Goal: Transaction & Acquisition: Purchase product/service

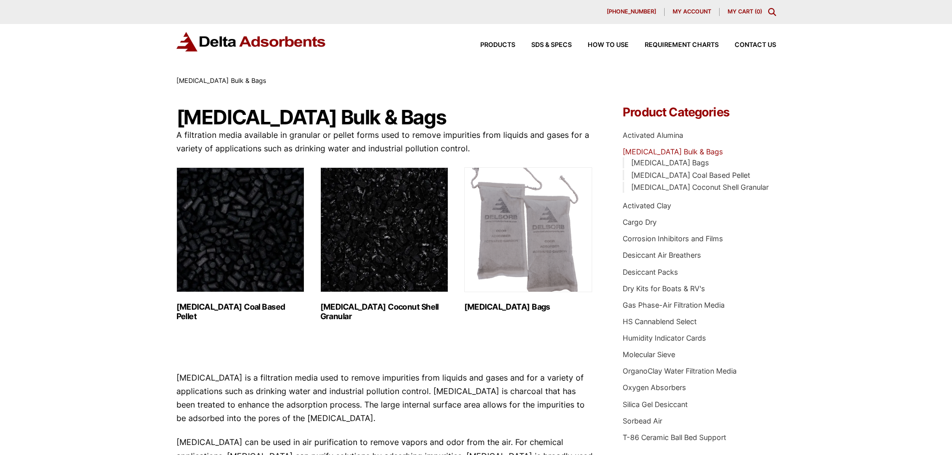
click at [256, 245] on img "Visit product category Activated Carbon Coal Based Pellet" at bounding box center [240, 229] width 128 height 125
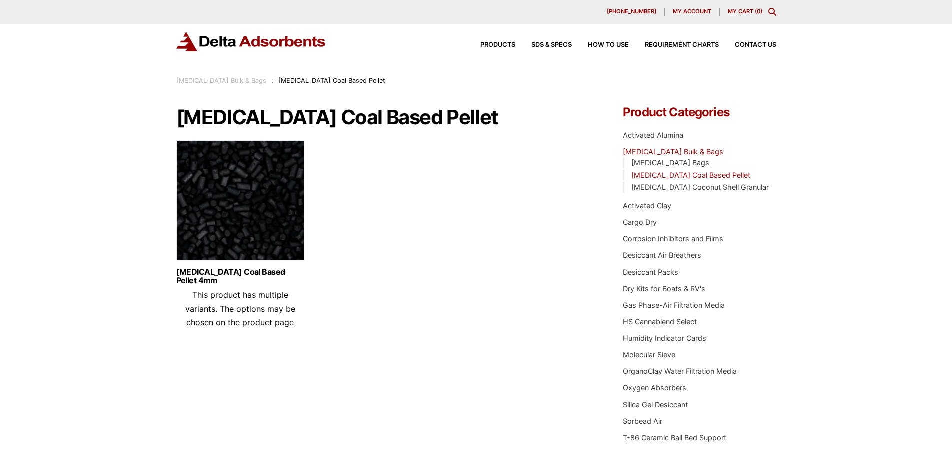
scroll to position [50, 0]
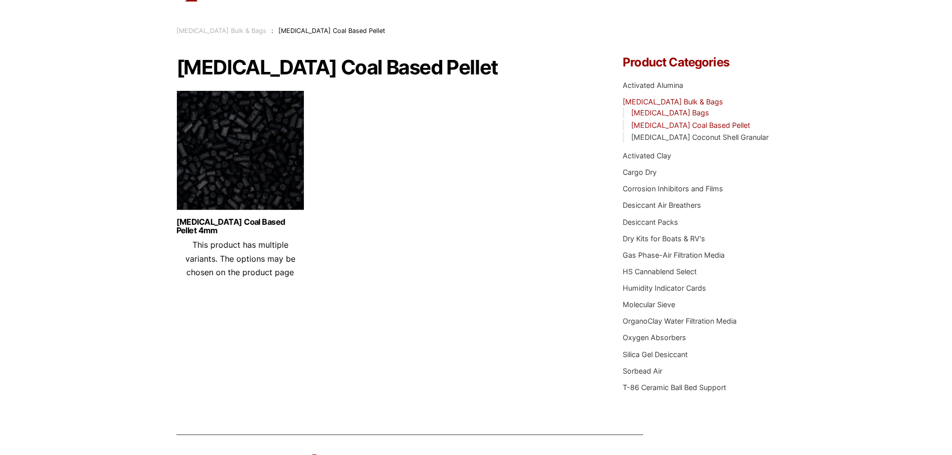
click at [668, 113] on link "[MEDICAL_DATA] Bags" at bounding box center [670, 112] width 78 height 8
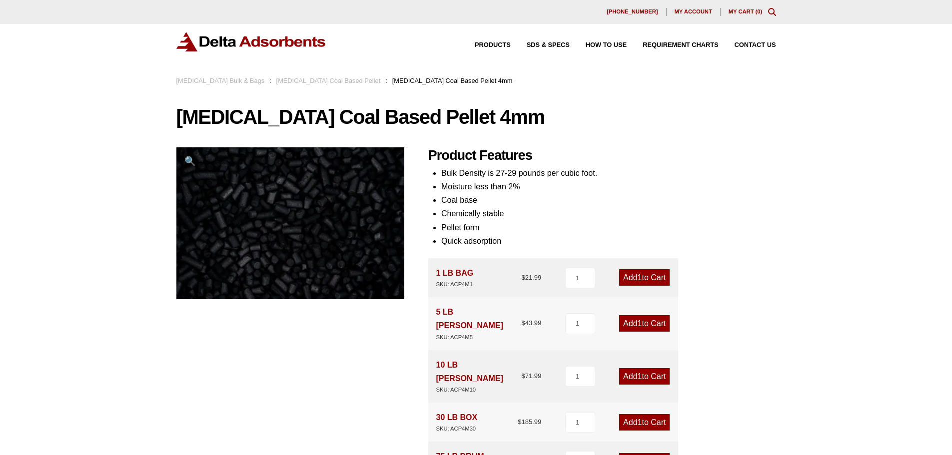
click at [334, 80] on link "[MEDICAL_DATA] Coal Based Pellet" at bounding box center [328, 80] width 104 height 7
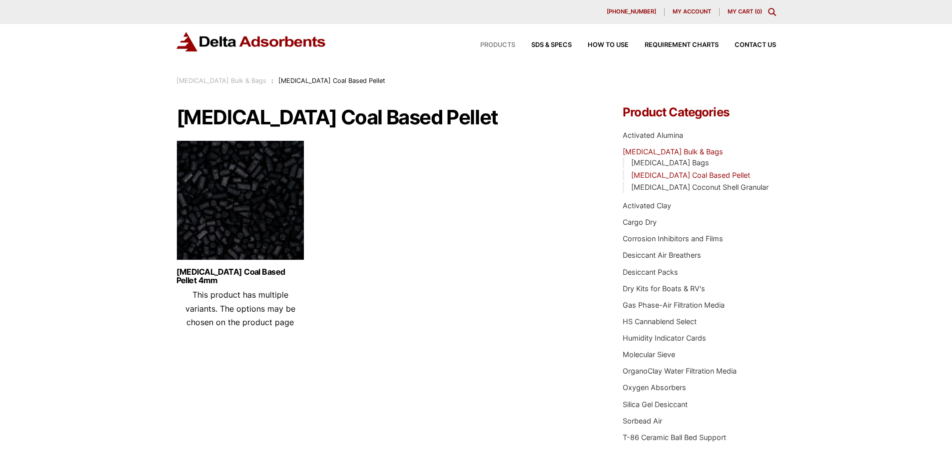
click at [494, 44] on span "Products" at bounding box center [497, 45] width 35 height 6
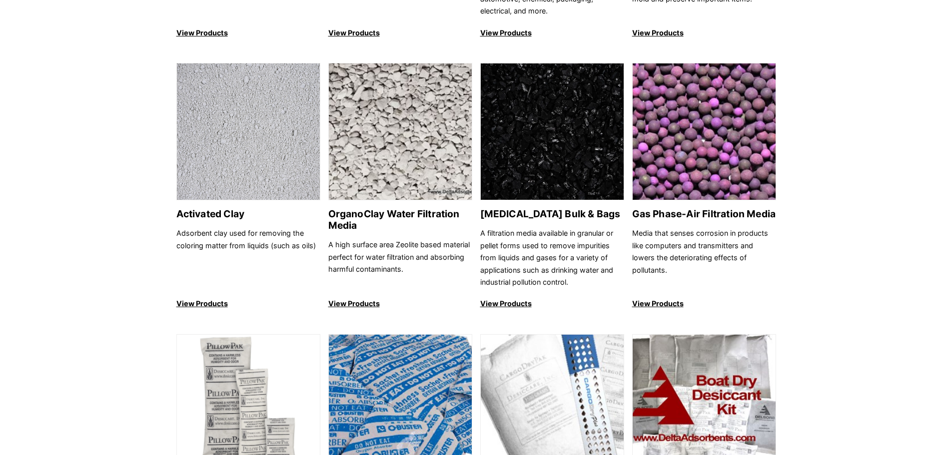
scroll to position [350, 0]
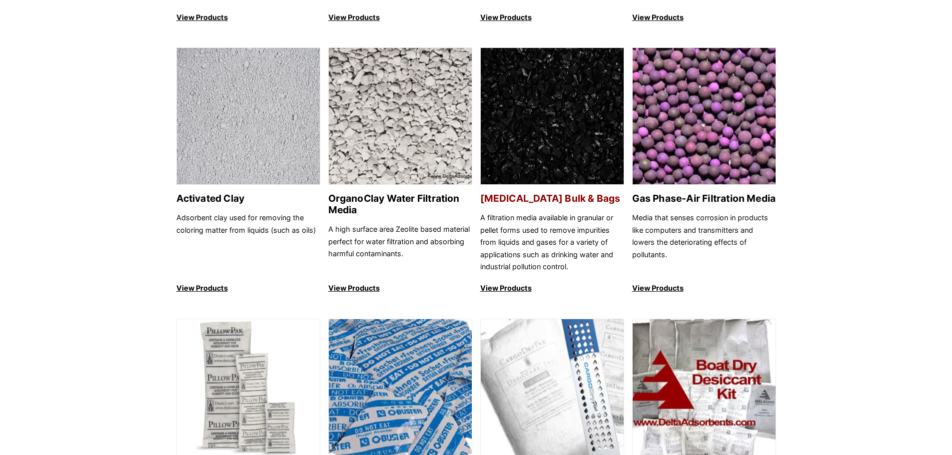
click at [510, 286] on p "View Products" at bounding box center [552, 288] width 144 height 12
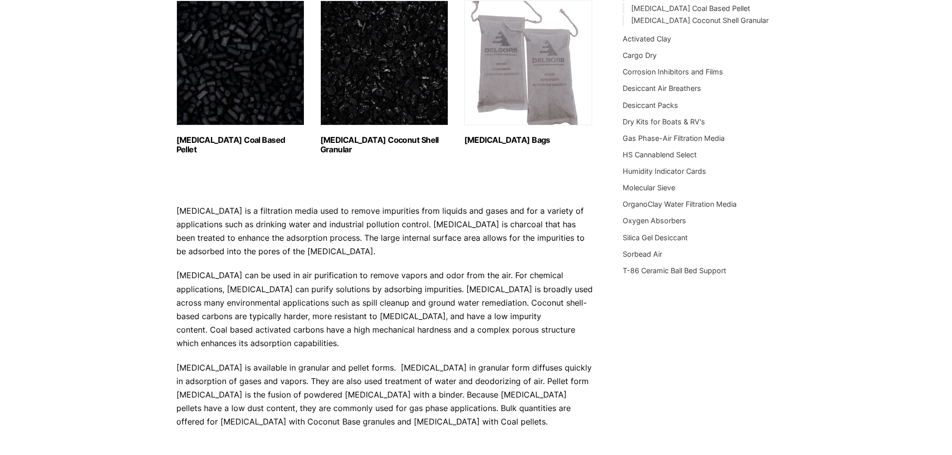
scroll to position [50, 0]
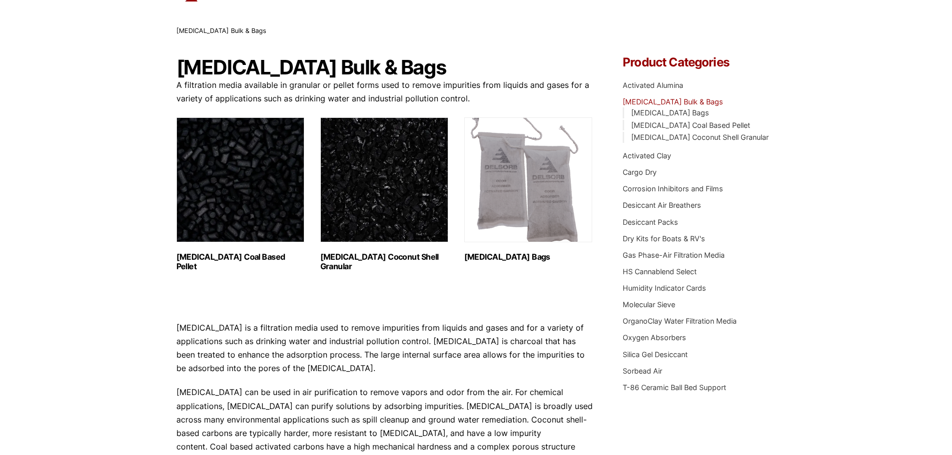
click at [244, 209] on img "Visit product category Activated Carbon Coal Based Pellet" at bounding box center [240, 179] width 128 height 125
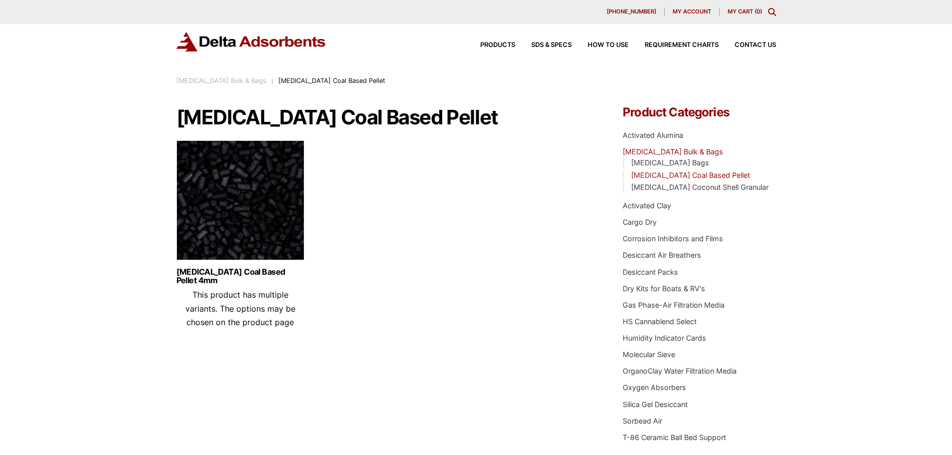
click at [261, 226] on img at bounding box center [240, 202] width 128 height 125
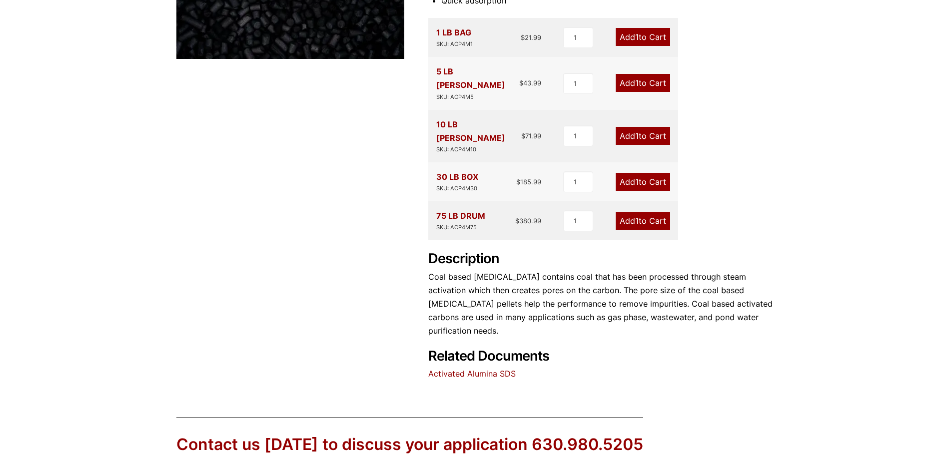
scroll to position [250, 0]
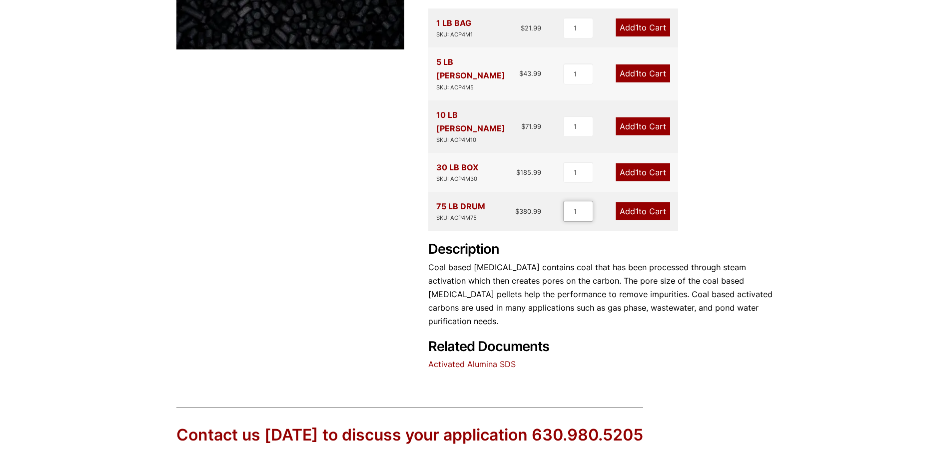
click at [581, 201] on input "1" at bounding box center [578, 211] width 30 height 21
type input "8"
click at [476, 359] on link "Activated Alumina SDS" at bounding box center [471, 364] width 87 height 10
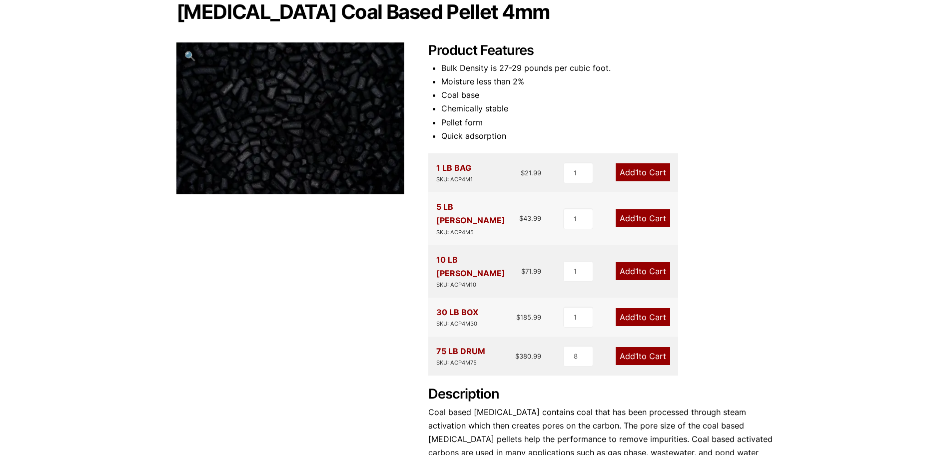
scroll to position [50, 0]
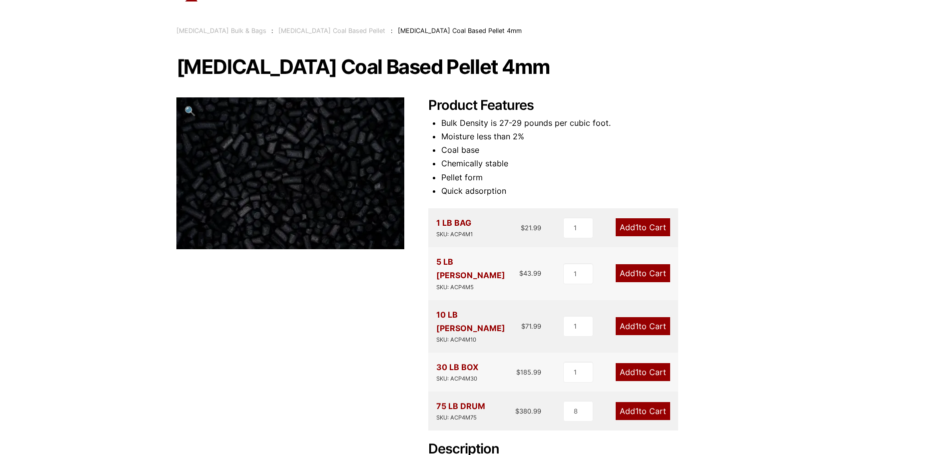
click at [640, 402] on link "Add 1 to Cart" at bounding box center [643, 411] width 54 height 18
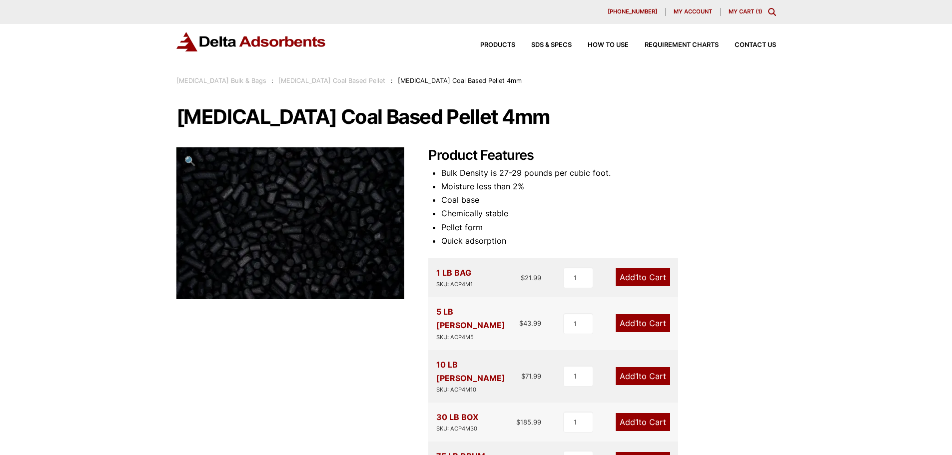
click at [744, 8] on link "My Cart ( 1 )" at bounding box center [745, 11] width 33 height 7
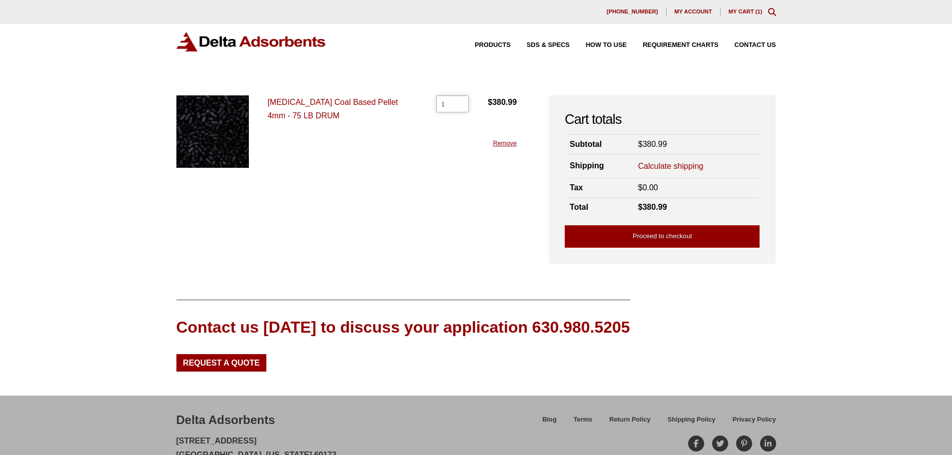
click at [445, 103] on input "1" at bounding box center [452, 103] width 32 height 17
type input "2"
click at [459, 101] on input "2" at bounding box center [452, 103] width 32 height 17
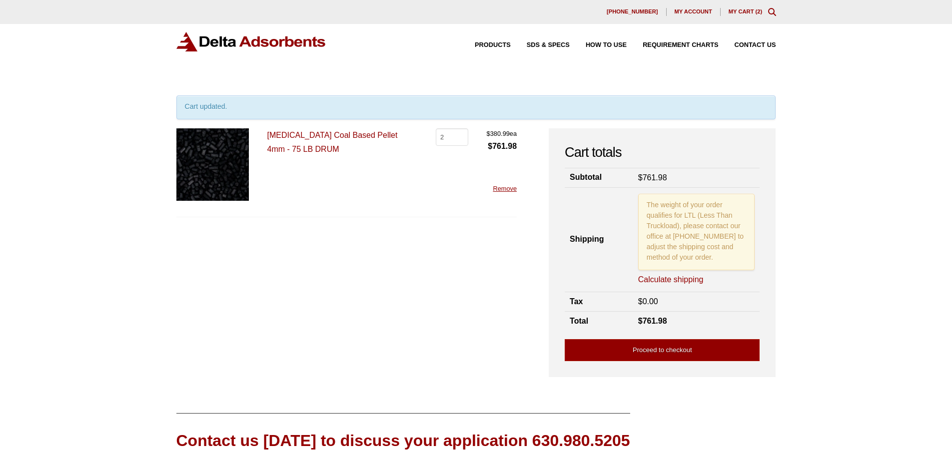
click at [459, 101] on div "Cart updated." at bounding box center [476, 107] width 600 height 24
click at [445, 135] on input "2" at bounding box center [452, 136] width 32 height 17
type input "10"
click at [433, 272] on form "Activated Carbon Coal Based Pellet 4mm - 75 LB DRUM Activated Carbon Coal Based…" at bounding box center [346, 247] width 341 height 238
click at [667, 280] on link "Calculate shipping" at bounding box center [670, 279] width 65 height 11
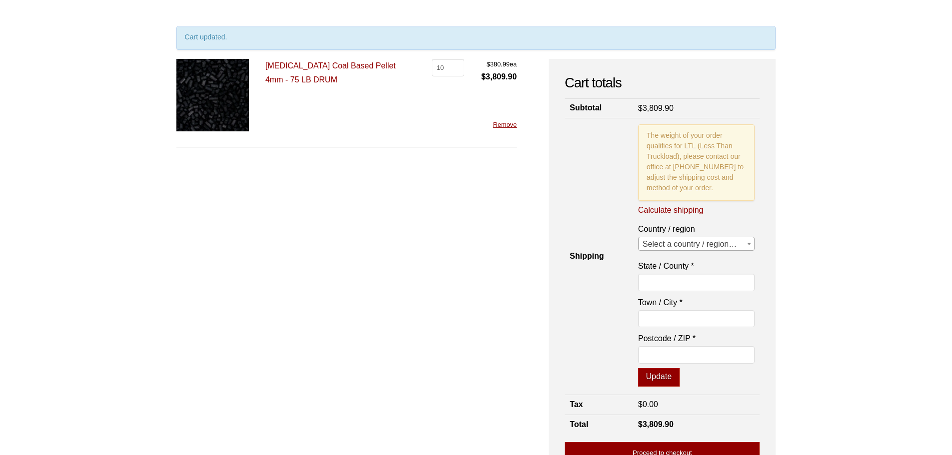
scroll to position [100, 0]
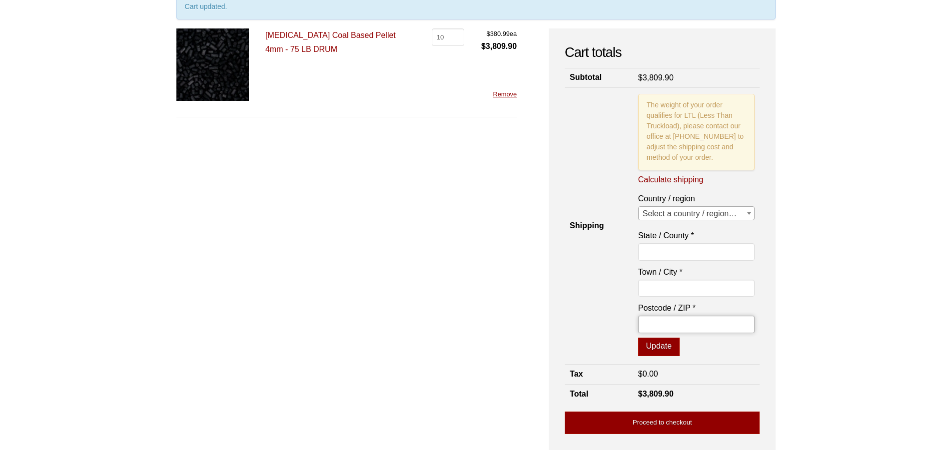
click at [663, 317] on input "Postcode / ZIP *" at bounding box center [696, 324] width 117 height 17
type input "53703"
select select "US"
type input "Madison"
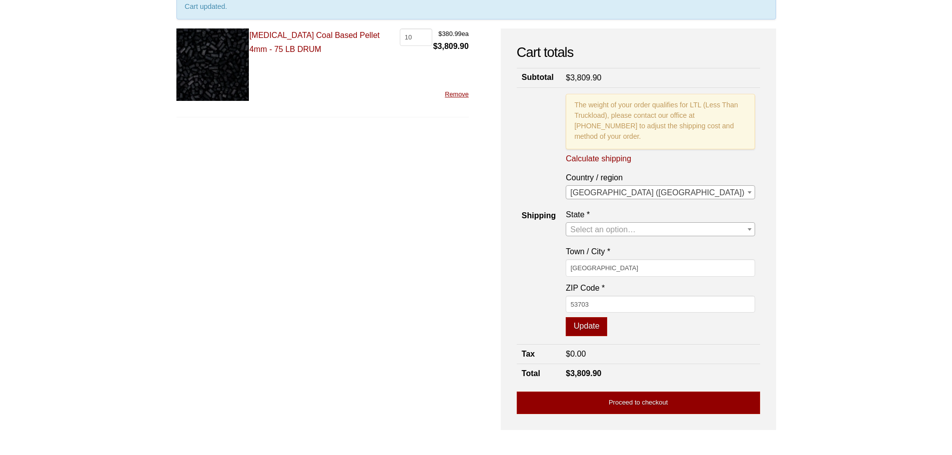
select select "WI"
click at [607, 336] on button "Update" at bounding box center [586, 326] width 41 height 19
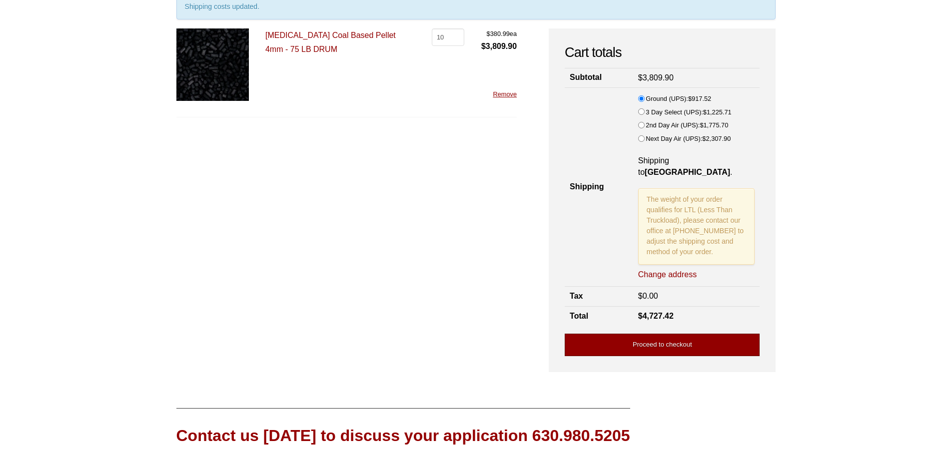
click at [670, 335] on link "Proceed to checkout" at bounding box center [662, 345] width 195 height 22
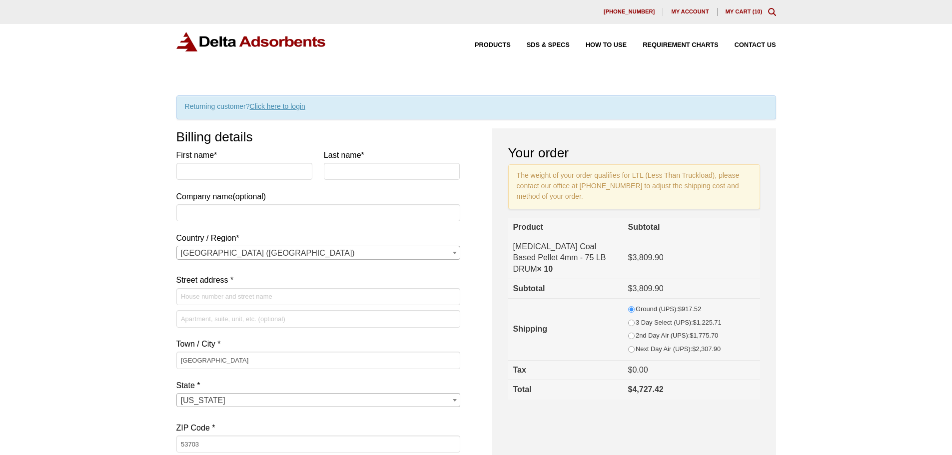
select select "WI"
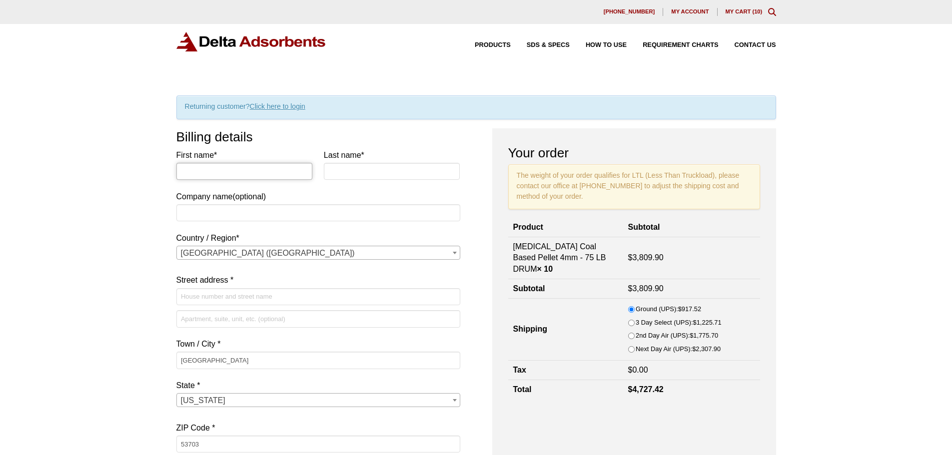
click at [280, 165] on input "First name *" at bounding box center [244, 171] width 136 height 17
type input "doug"
type input "van horn"
type input "Madison Water Utility"
type input "[STREET_ADDRESS][PERSON_NAME]"
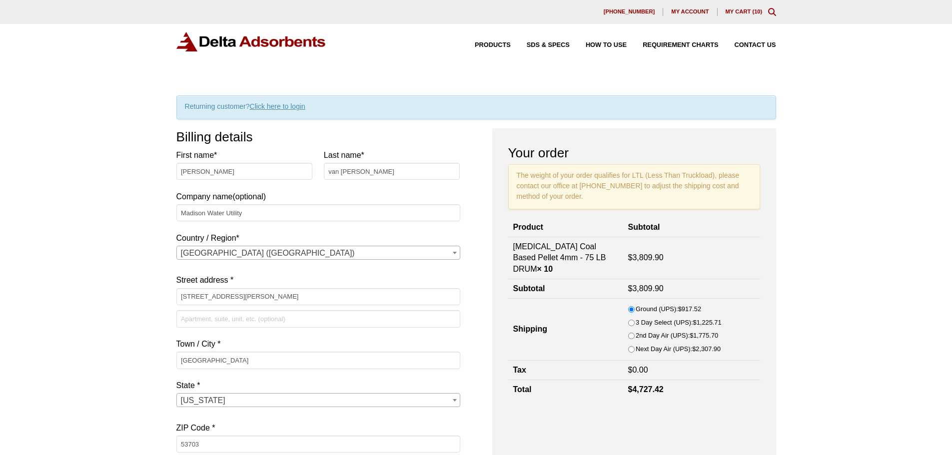
type input "6082664702"
type input "[EMAIL_ADDRESS][DOMAIN_NAME]"
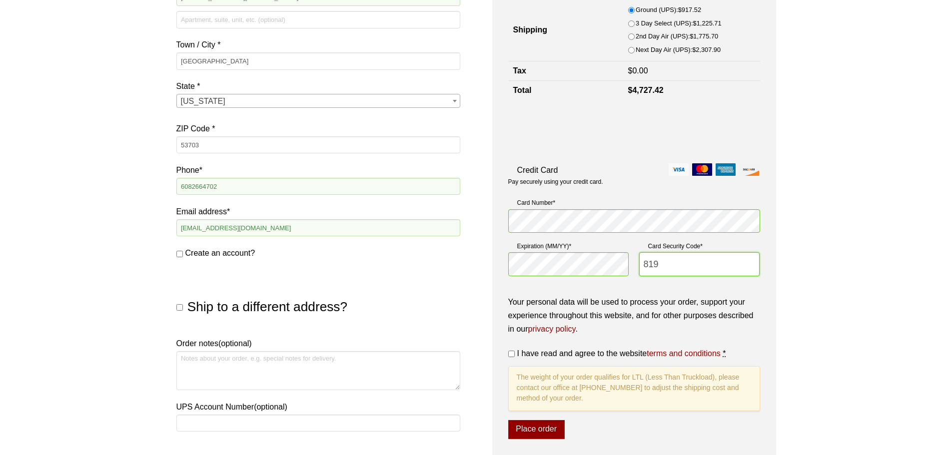
scroll to position [300, 0]
type input "819"
click at [688, 352] on link "terms and conditions" at bounding box center [684, 353] width 74 height 8
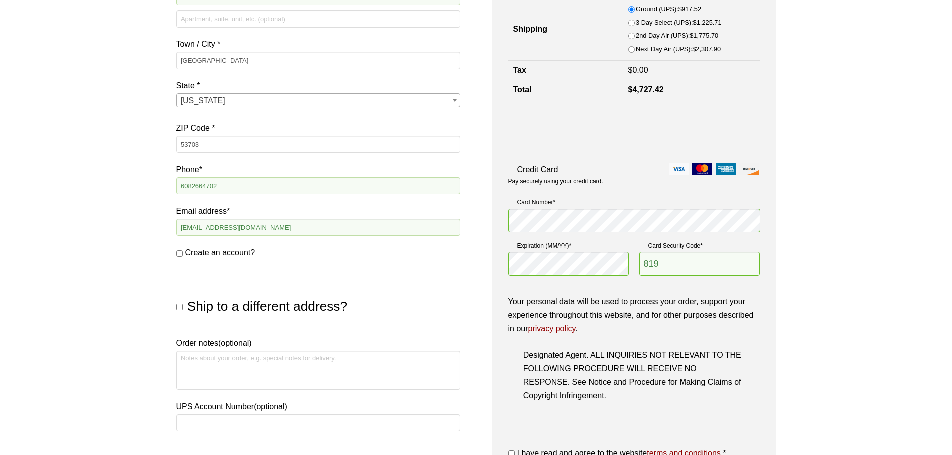
scroll to position [3985, 0]
click at [512, 453] on input "I have read and agree to the website terms and conditions *" at bounding box center [511, 453] width 6 height 6
checkbox input "true"
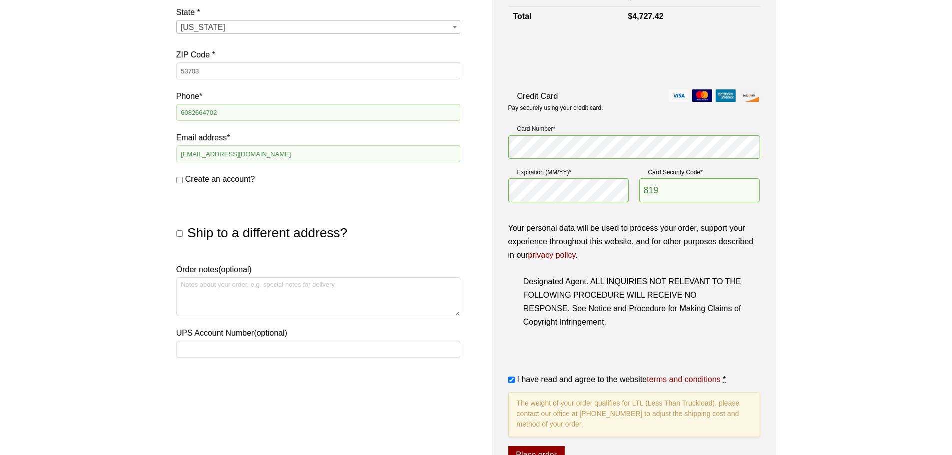
scroll to position [450, 0]
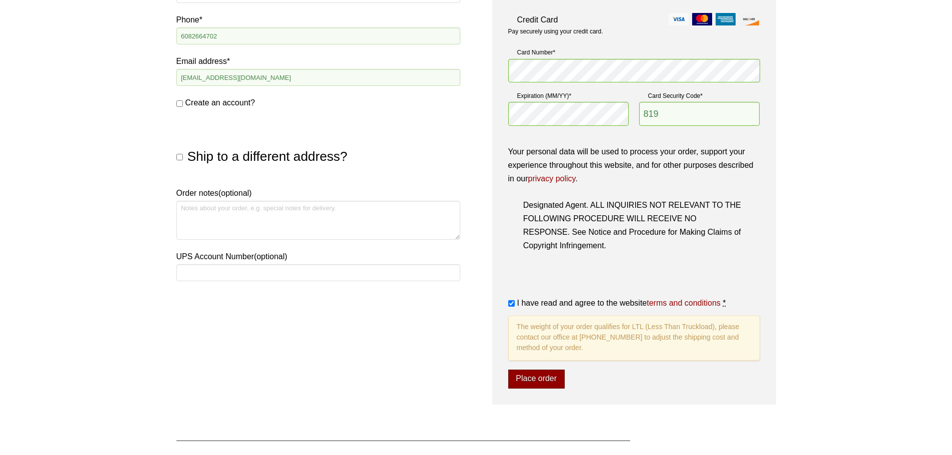
click at [541, 378] on button "Place order" at bounding box center [536, 379] width 56 height 19
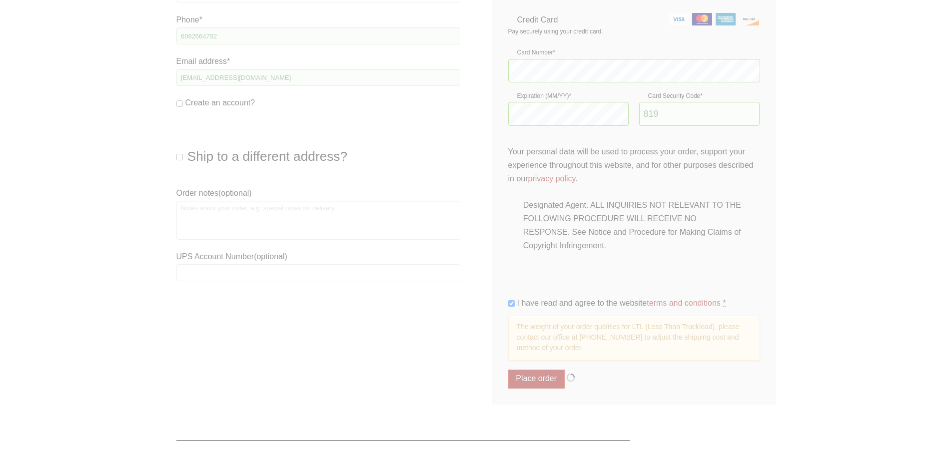
scroll to position [206, 0]
